Goal: Information Seeking & Learning: Check status

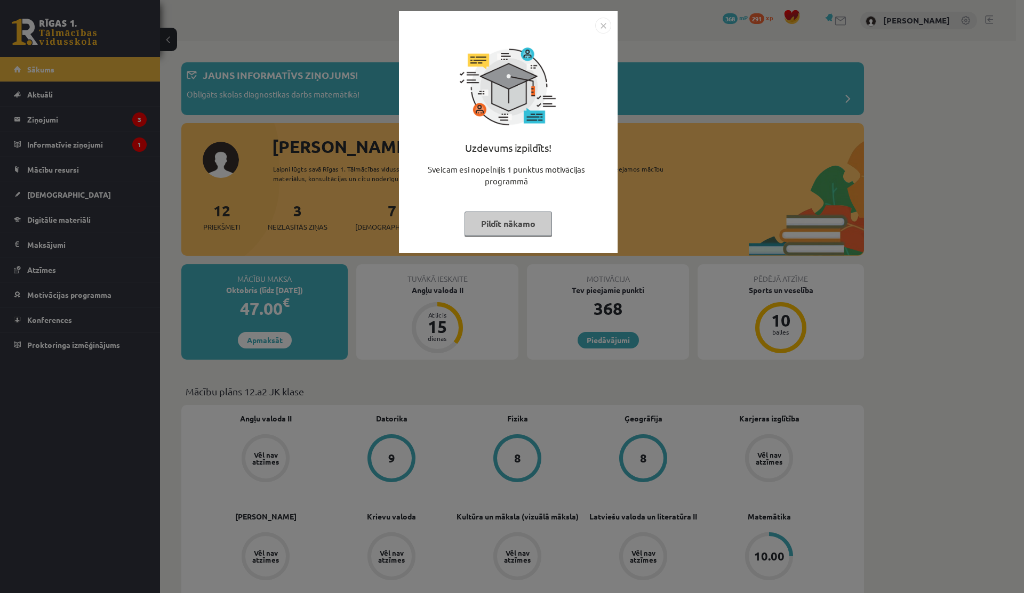
click at [462, 227] on div "Uzdevums izpildīts! Sveicam esi nopelnījis 1 punktus motivācijas programmā Pild…" at bounding box center [508, 140] width 206 height 213
click at [480, 224] on button "Pildīt nākamo" at bounding box center [507, 224] width 87 height 25
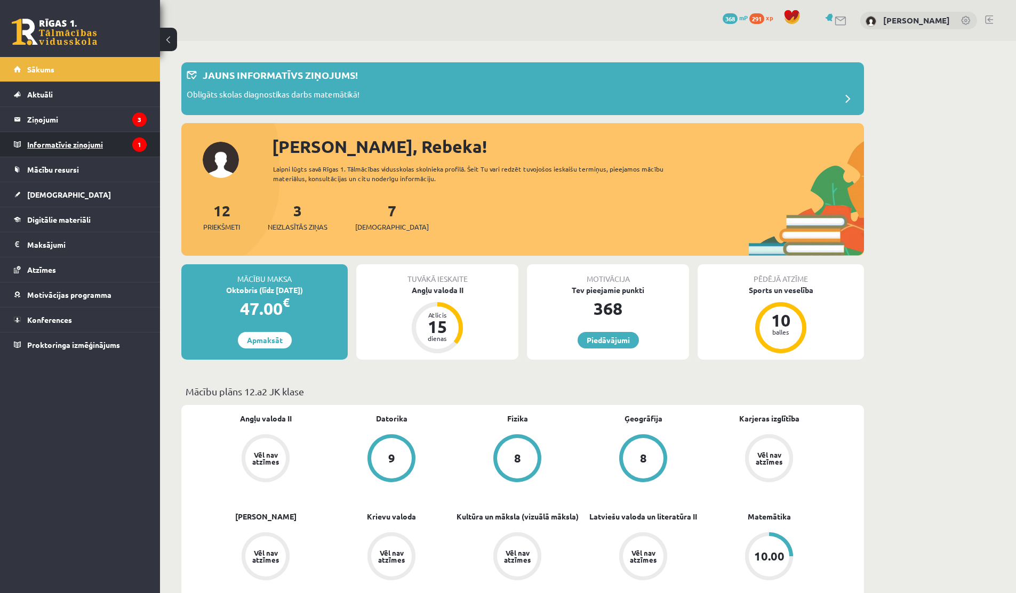
click at [90, 136] on legend "Informatīvie ziņojumi 1" at bounding box center [86, 144] width 119 height 25
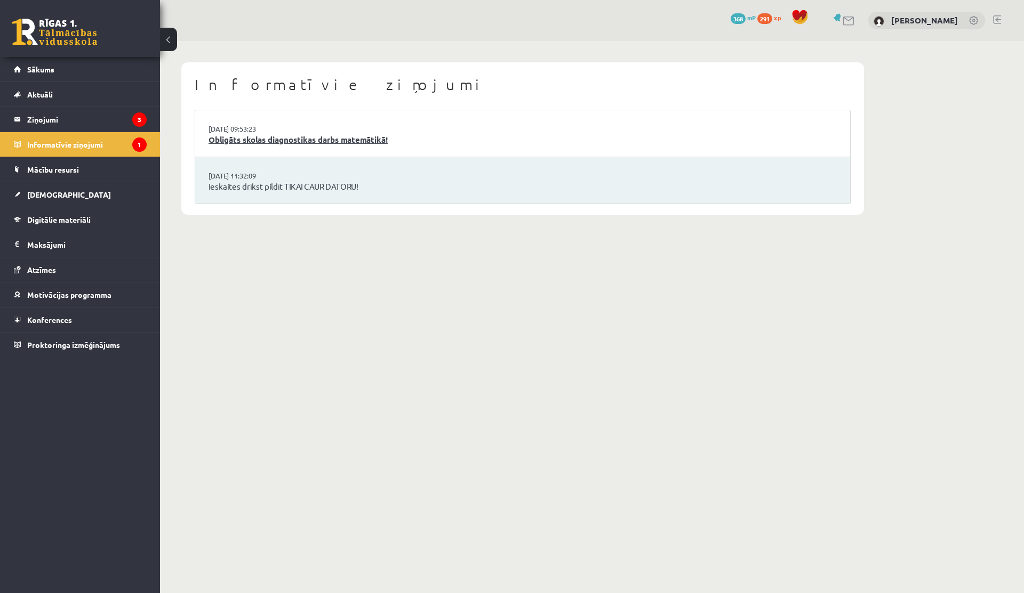
click at [294, 135] on link "Obligāts skolas diagnostikas darbs matemātikā!" at bounding box center [522, 140] width 628 height 12
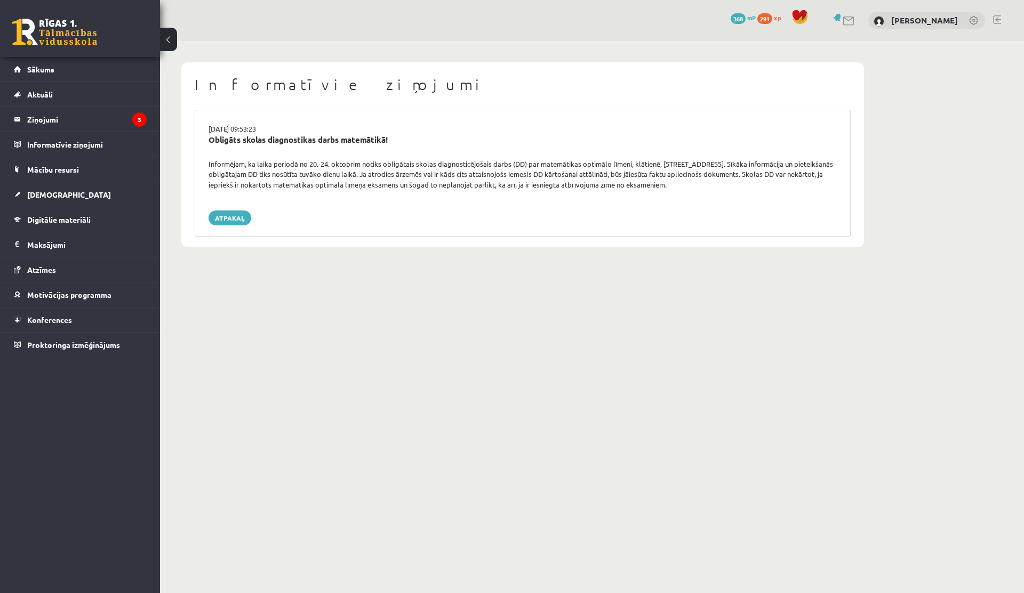
drag, startPoint x: 648, startPoint y: 175, endPoint x: 741, endPoint y: 175, distance: 93.3
click at [741, 175] on div "Informējam, ka laika periodā no 20.-24. oktobrim notiks obligātais skolas diagn…" at bounding box center [522, 174] width 644 height 31
click at [108, 117] on legend "Ziņojumi 3" at bounding box center [86, 119] width 119 height 25
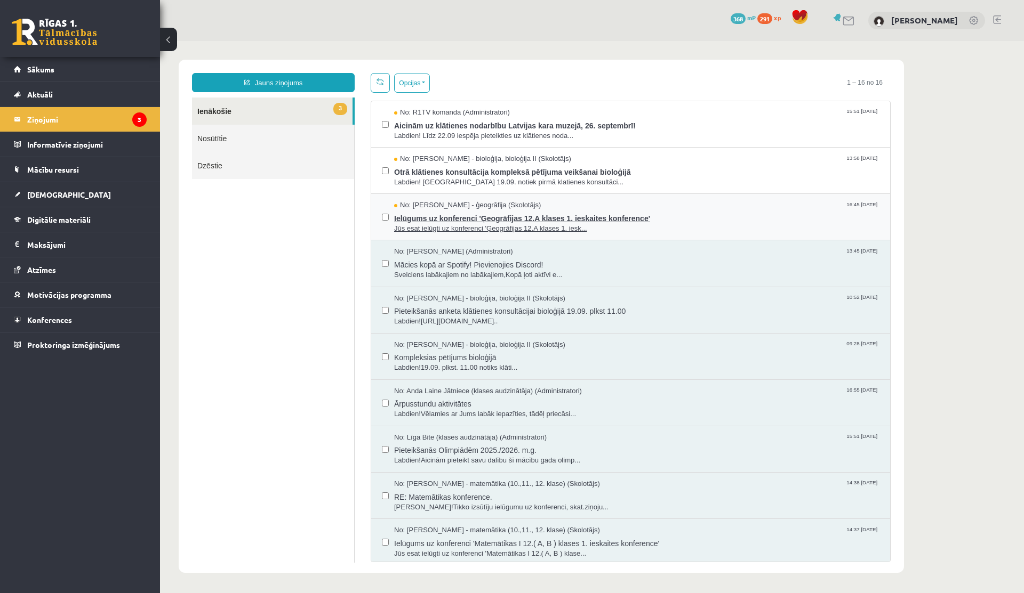
click at [513, 226] on span "Jūs esat ielūgti uz konferenci 'Ģeogrāfijas 12.A klases 1. iesk..." at bounding box center [636, 229] width 485 height 10
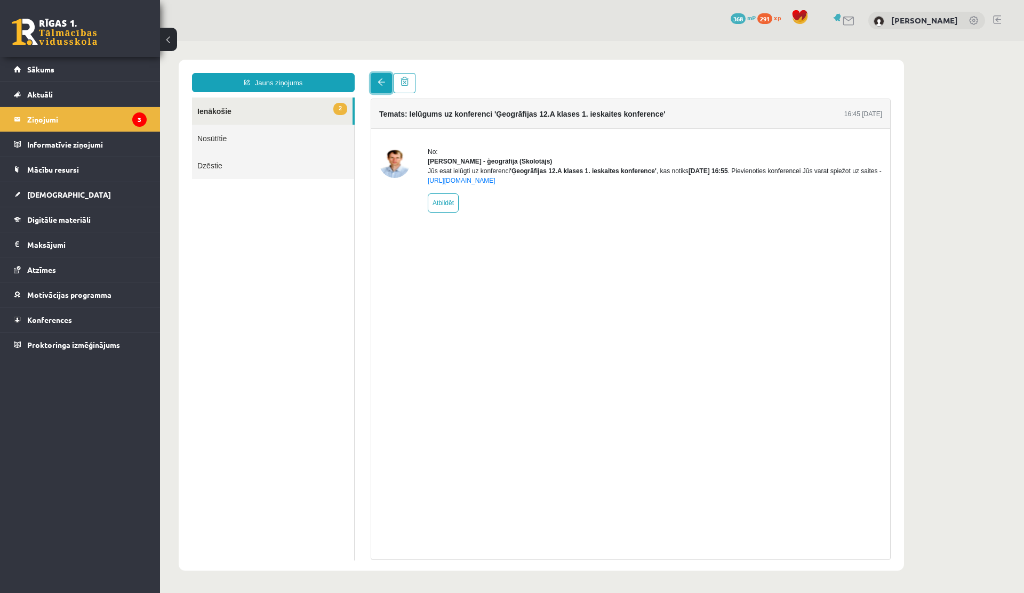
click at [384, 89] on link at bounding box center [381, 83] width 21 height 20
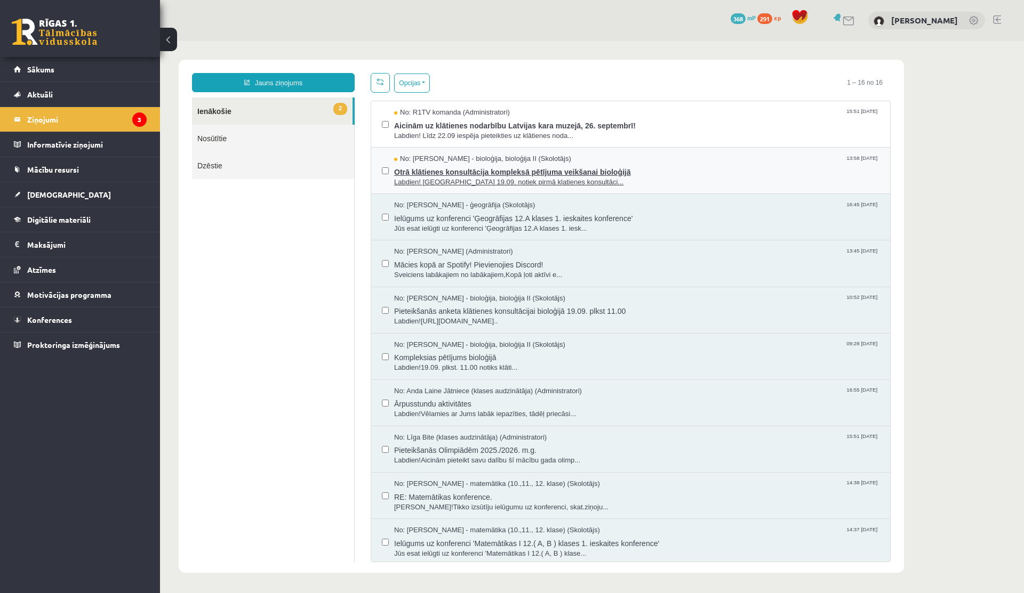
click at [459, 172] on span "Otrā klātienes konsultācija kompleksā pētījuma veikšanai bioloģijā" at bounding box center [636, 170] width 485 height 13
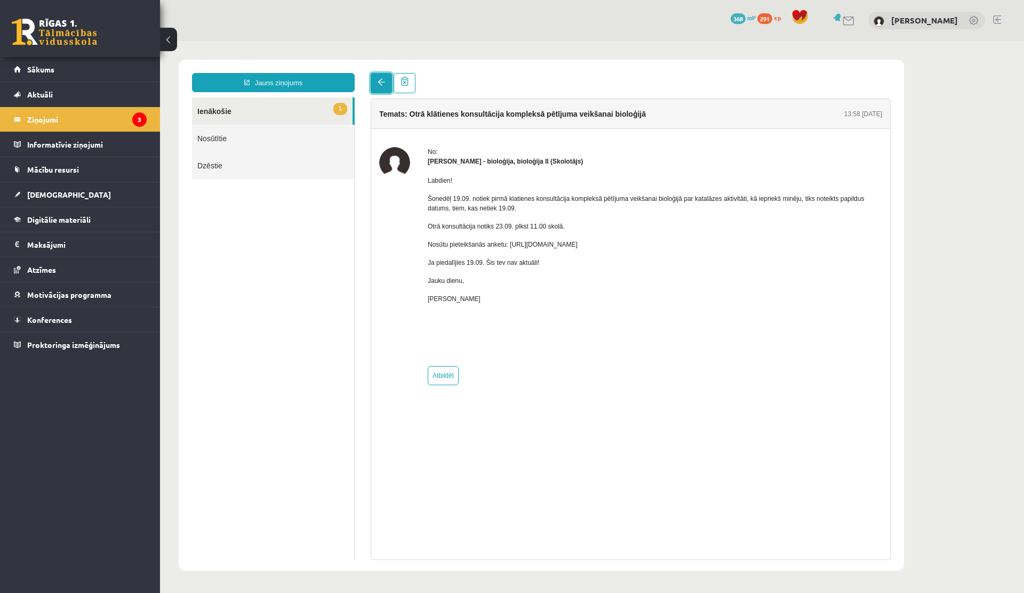
click at [379, 87] on link at bounding box center [381, 83] width 21 height 20
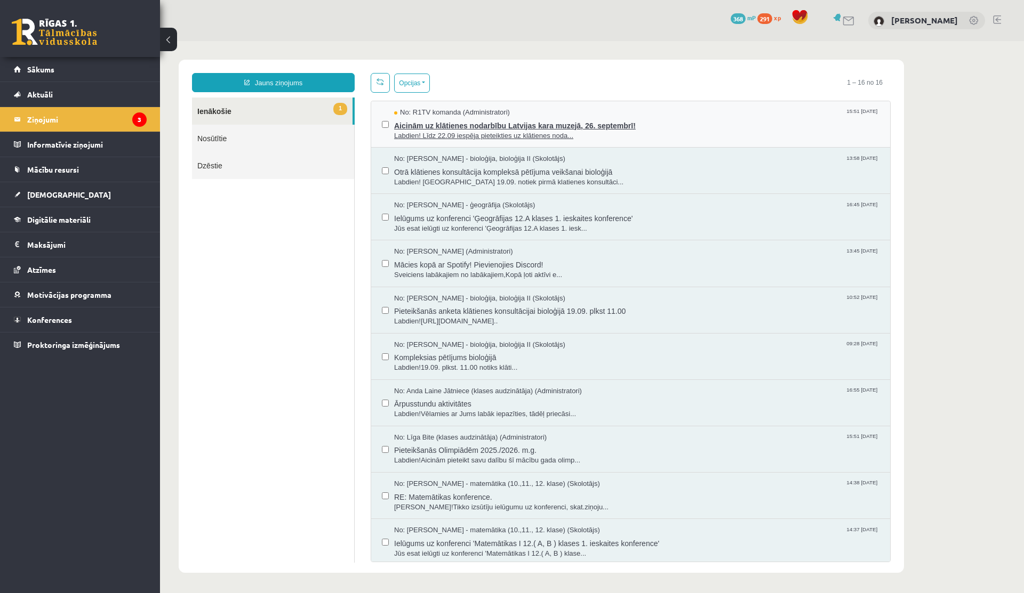
click at [469, 123] on span "Aicinām uz klātienes nodarbību Latvijas kara muzejā, 26. septembrī!" at bounding box center [636, 124] width 485 height 13
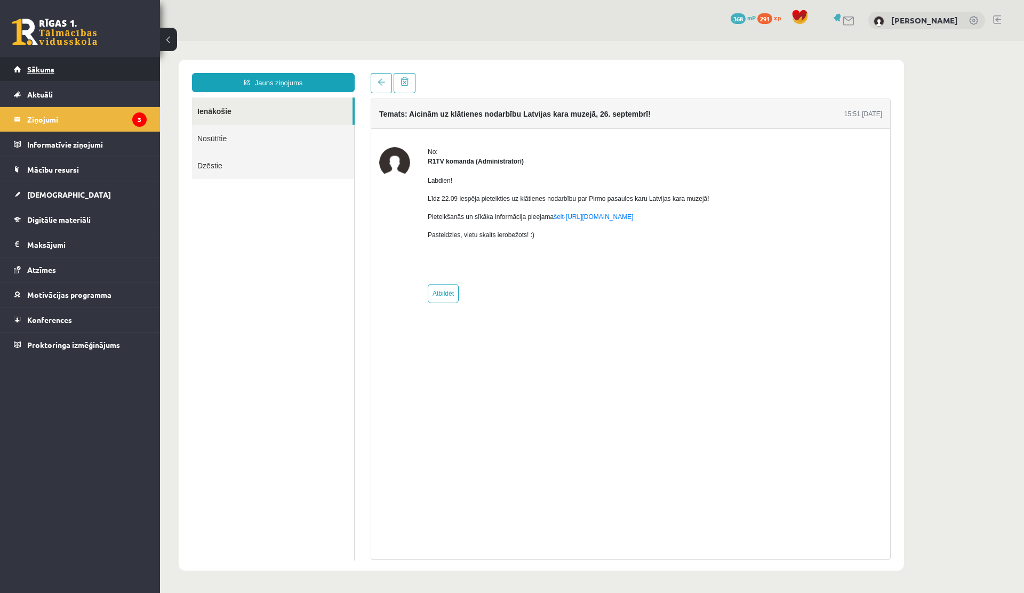
click at [34, 75] on link "Sākums" at bounding box center [80, 69] width 133 height 25
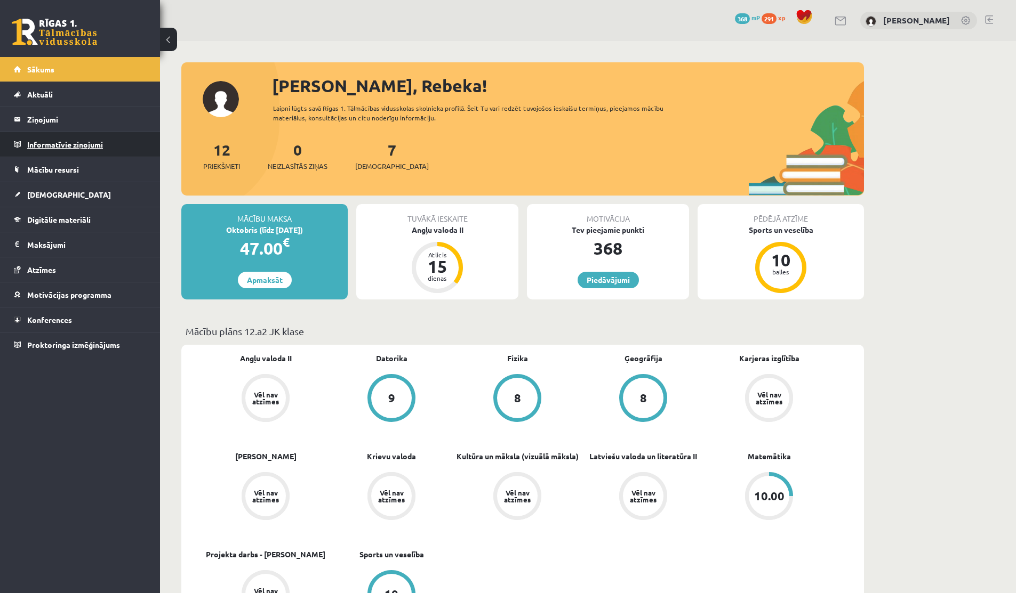
click at [42, 139] on legend "Informatīvie ziņojumi 0" at bounding box center [86, 144] width 119 height 25
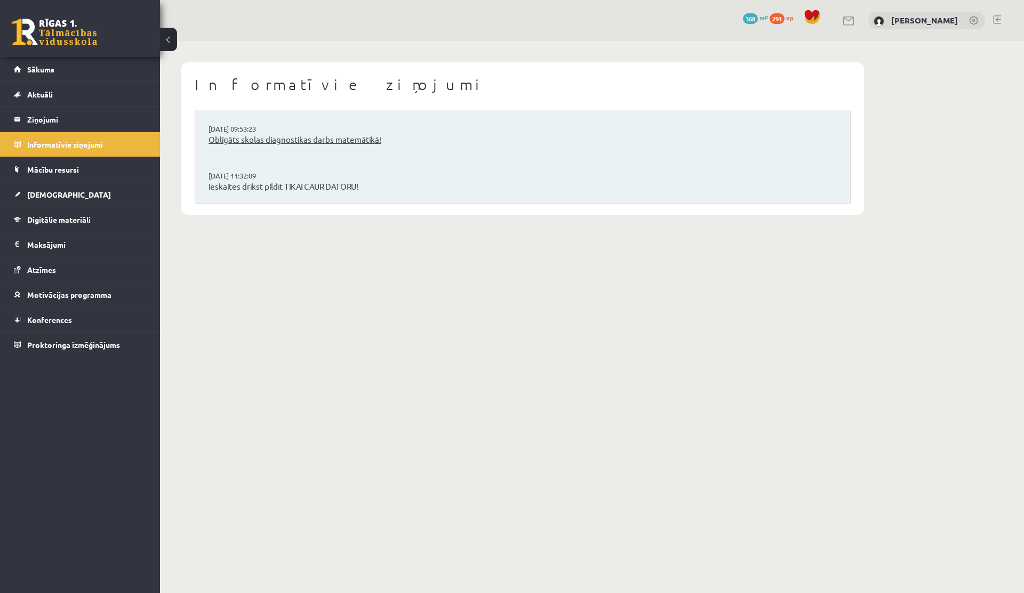
click at [295, 143] on link "Obligāts skolas diagnostikas darbs matemātikā!" at bounding box center [522, 140] width 628 height 12
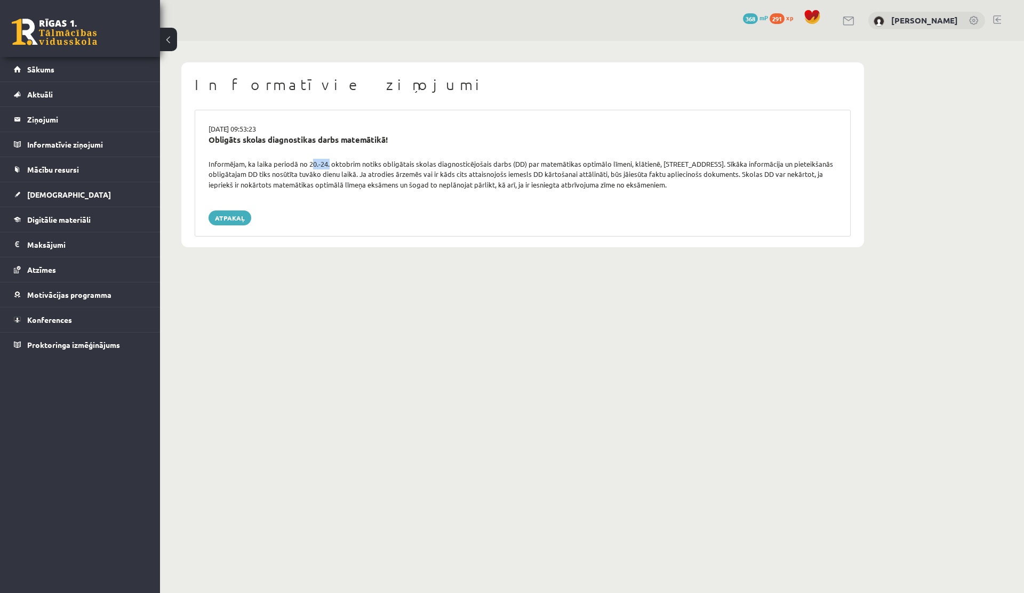
drag, startPoint x: 308, startPoint y: 165, endPoint x: 328, endPoint y: 165, distance: 20.3
click at [328, 165] on div "Informējam, ka laika periodā no 20.-24. oktobrim notiks obligātais skolas diagn…" at bounding box center [522, 174] width 644 height 31
click at [54, 66] on link "Sākums" at bounding box center [80, 69] width 133 height 25
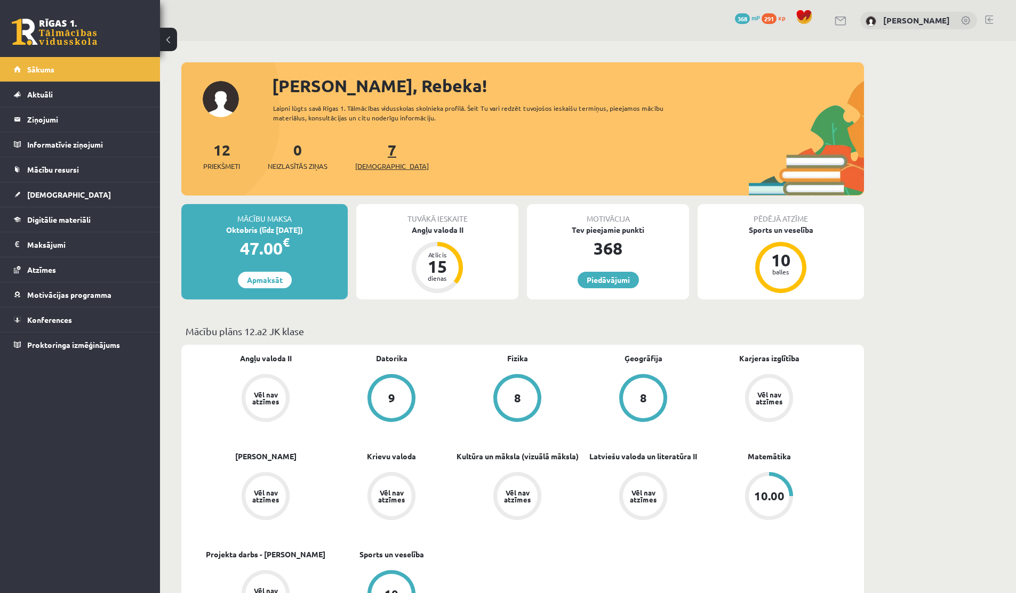
click at [373, 147] on link "7 Ieskaites" at bounding box center [392, 155] width 74 height 31
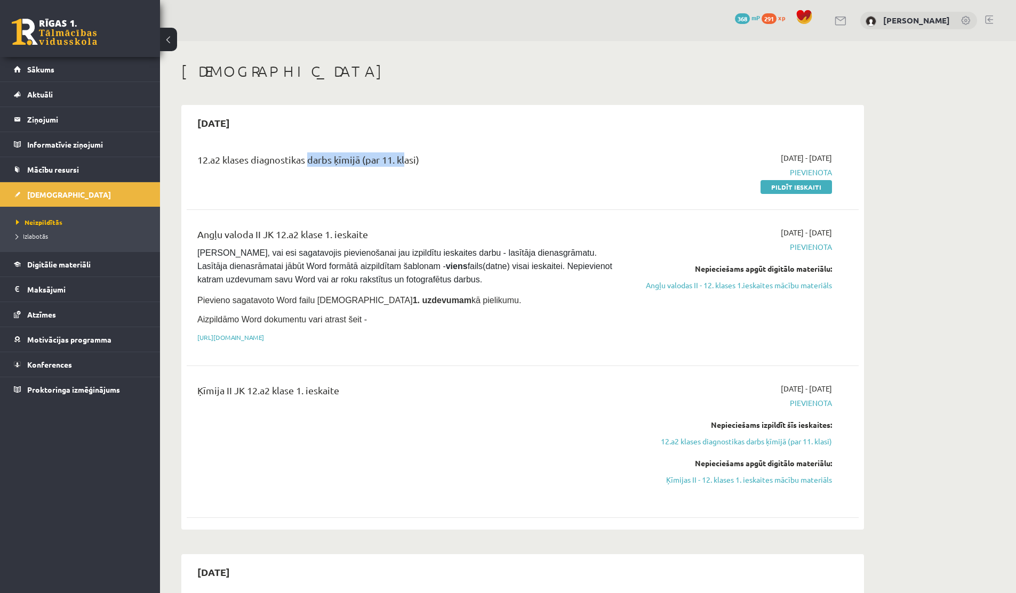
drag, startPoint x: 305, startPoint y: 163, endPoint x: 401, endPoint y: 164, distance: 96.0
click at [401, 164] on div "12.a2 klases diagnostikas darbs ķīmijā (par 11. klasi)" at bounding box center [405, 162] width 417 height 20
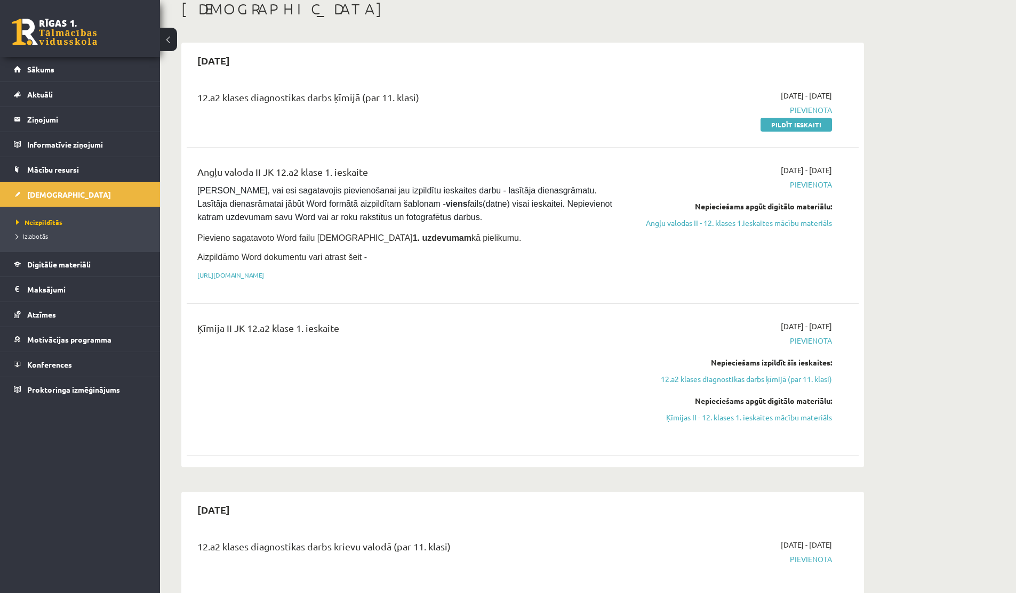
scroll to position [24, 0]
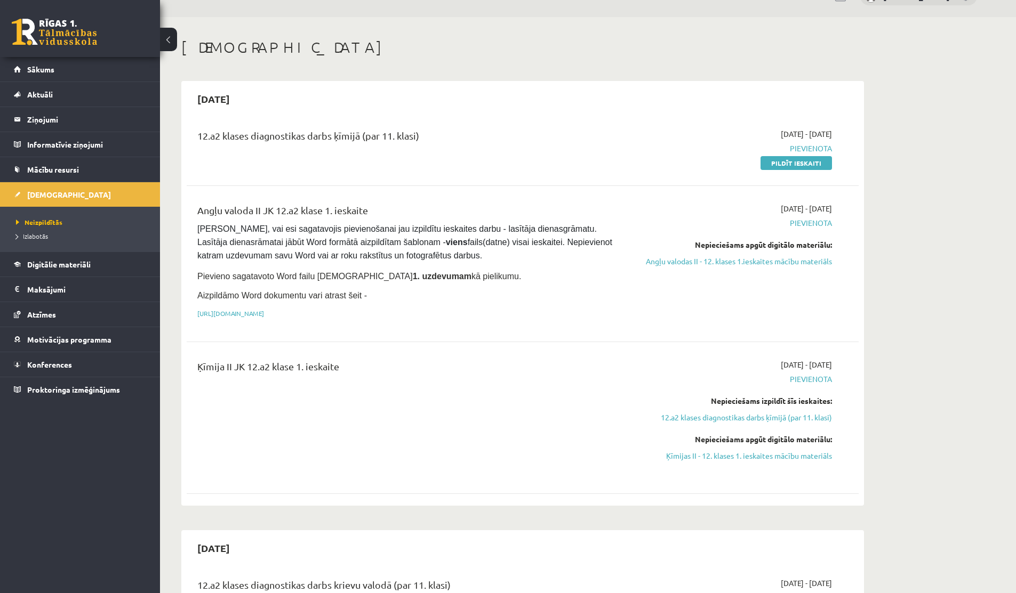
drag, startPoint x: 363, startPoint y: 135, endPoint x: 433, endPoint y: 132, distance: 71.0
click at [433, 132] on div "12.a2 klases diagnostikas darbs ķīmijā (par 11. klasi)" at bounding box center [405, 138] width 417 height 20
